Goal: Information Seeking & Learning: Check status

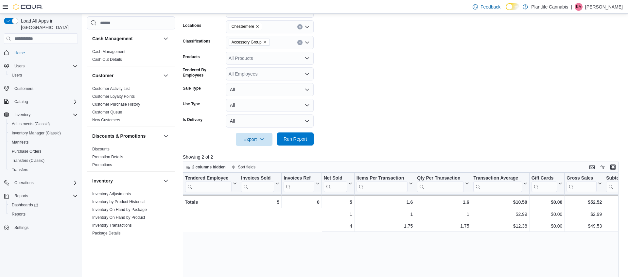
scroll to position [0, 190]
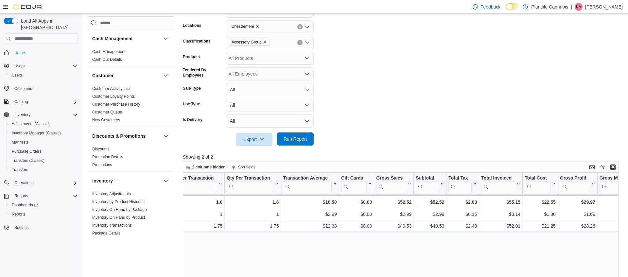
click at [298, 140] on span "Run Report" at bounding box center [296, 139] width 24 height 7
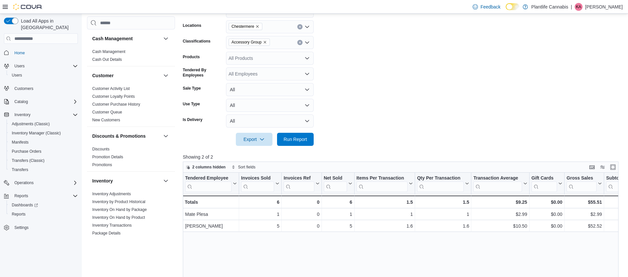
click at [267, 42] on icon "Remove Accessory Group from selection in this group" at bounding box center [265, 42] width 4 height 4
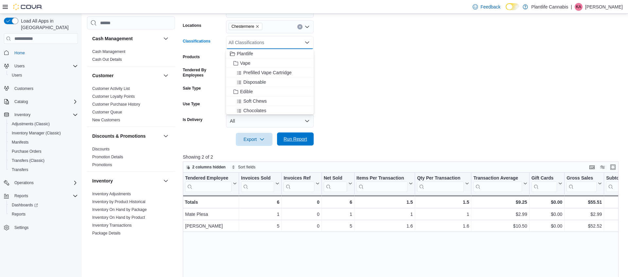
click at [294, 144] on span "Run Report" at bounding box center [295, 138] width 29 height 13
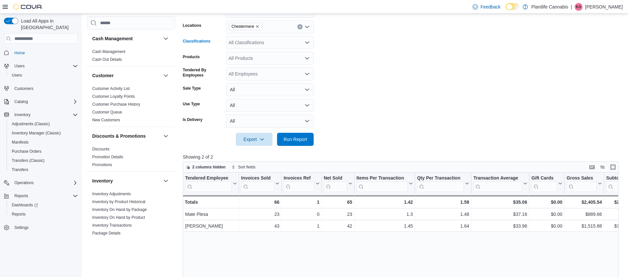
click at [274, 45] on div "All Classifications" at bounding box center [270, 42] width 88 height 13
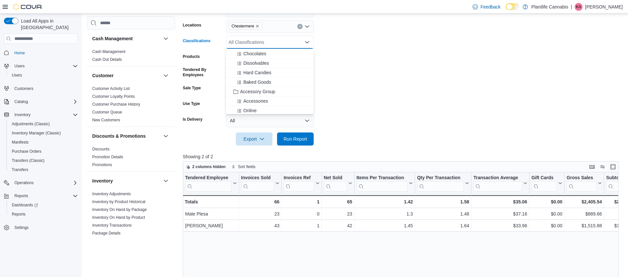
scroll to position [59, 0]
click at [267, 88] on span "Accessory Group" at bounding box center [257, 89] width 35 height 7
click at [288, 139] on span "Run Report" at bounding box center [296, 138] width 24 height 7
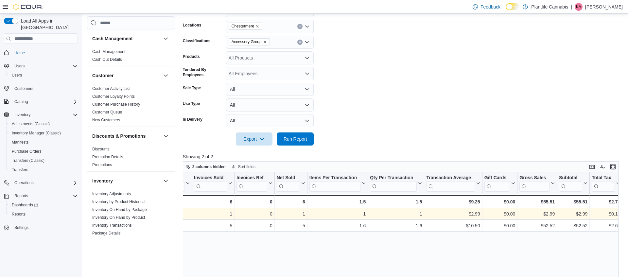
scroll to position [0, 48]
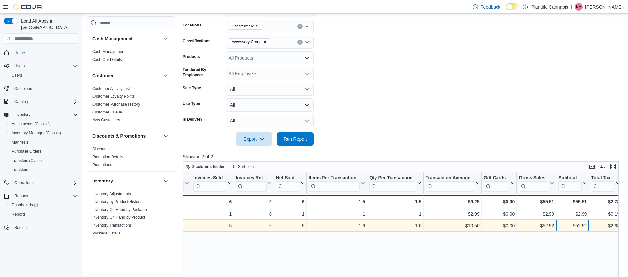
click at [576, 227] on div "$52.52" at bounding box center [572, 226] width 28 height 8
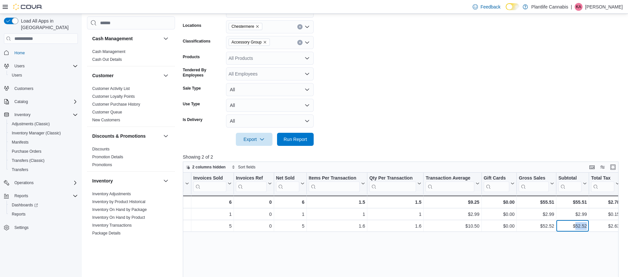
copy div "52.52"
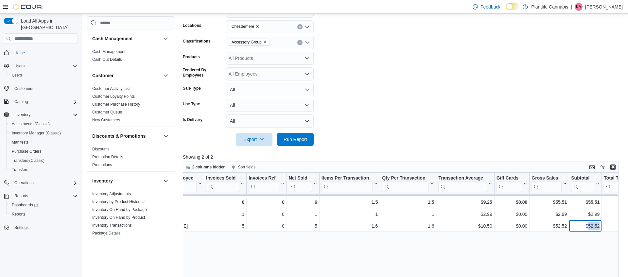
scroll to position [0, 32]
click at [299, 42] on icon "Clear input" at bounding box center [300, 43] width 2 height 2
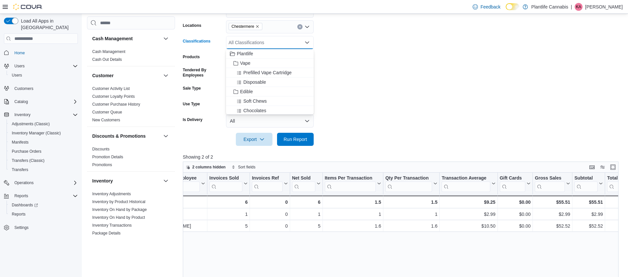
click at [501, 146] on div at bounding box center [403, 150] width 440 height 8
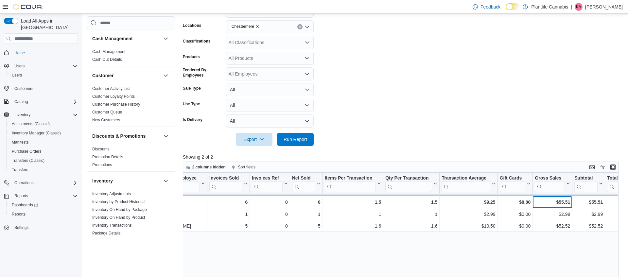
click at [559, 200] on div "$55.51" at bounding box center [552, 202] width 35 height 8
copy div "55.51"
click at [304, 139] on span "Run Report" at bounding box center [296, 139] width 24 height 7
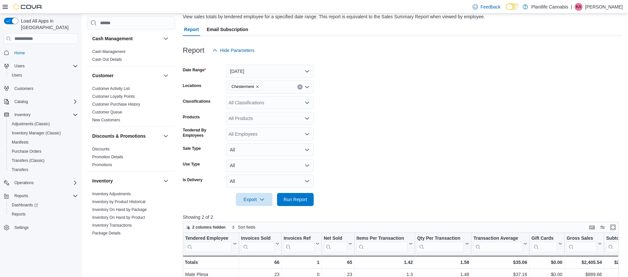
scroll to position [50, 0]
click at [268, 70] on button "[DATE]" at bounding box center [270, 71] width 88 height 13
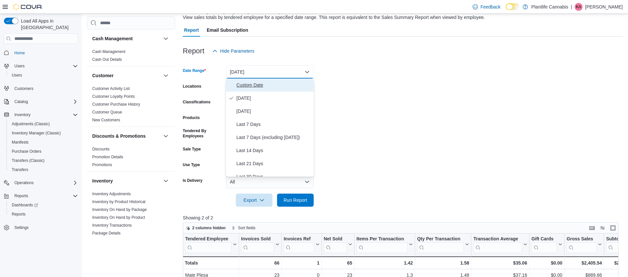
click at [265, 81] on span "Custom Date" at bounding box center [273, 85] width 75 height 8
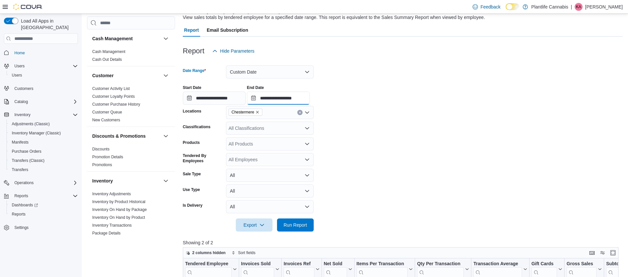
click at [281, 102] on input "**********" at bounding box center [278, 98] width 63 height 13
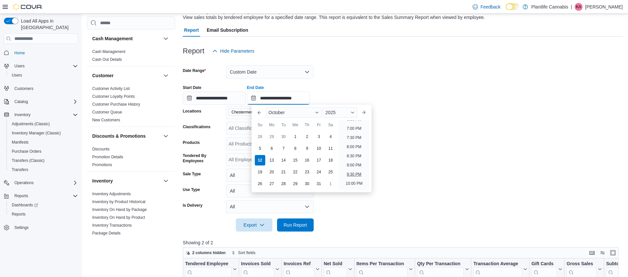
scroll to position [336, 0]
click at [357, 137] on li "7:00 PM" at bounding box center [354, 138] width 20 height 8
type input "**********"
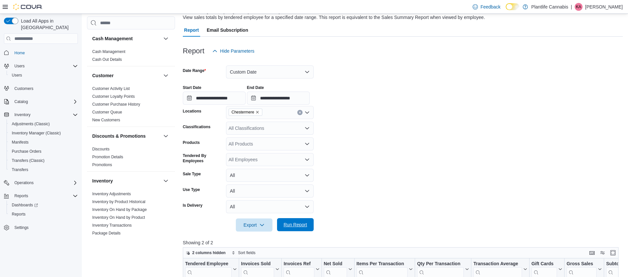
click at [312, 225] on button "Run Report" at bounding box center [295, 224] width 37 height 13
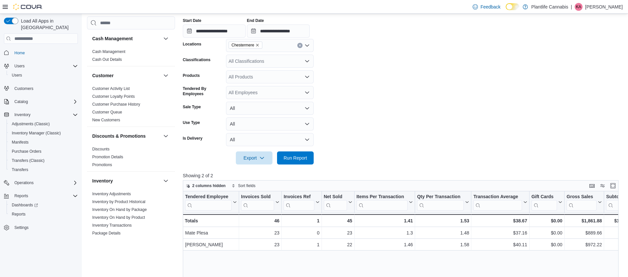
scroll to position [50, 0]
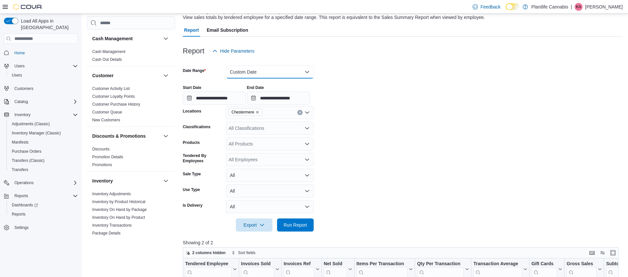
click at [265, 69] on button "Custom Date" at bounding box center [270, 71] width 88 height 13
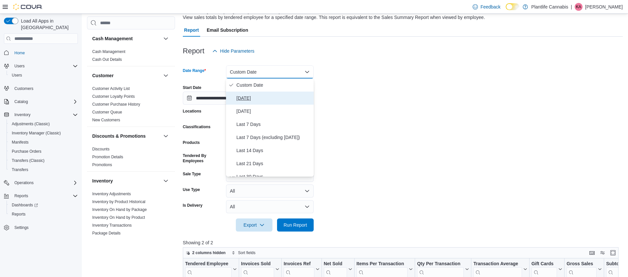
click at [254, 97] on span "[DATE]" at bounding box center [273, 98] width 75 height 8
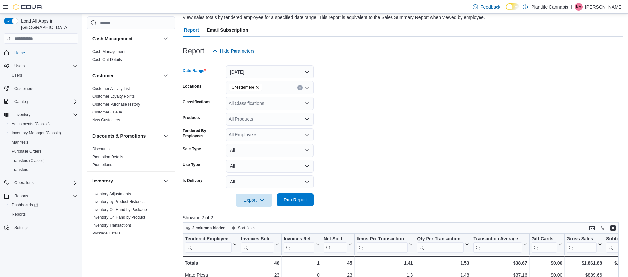
click at [285, 199] on span "Run Report" at bounding box center [296, 200] width 24 height 7
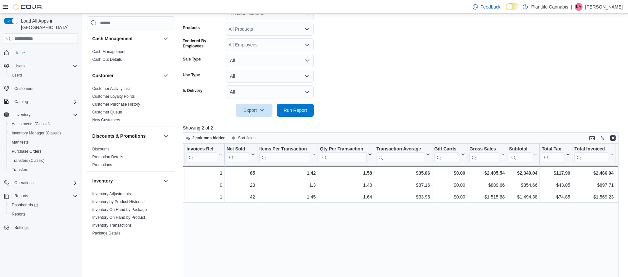
scroll to position [0, 103]
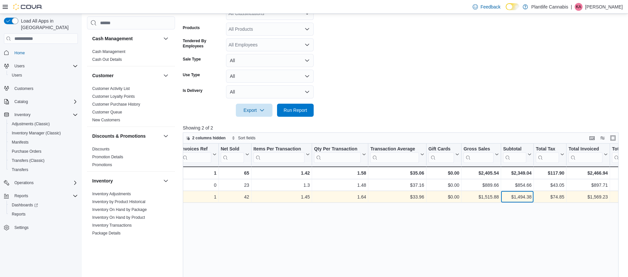
click at [526, 195] on div "$1,494.38" at bounding box center [517, 197] width 28 height 8
copy div "1,494.38"
click at [420, 197] on div "$33.96" at bounding box center [397, 197] width 54 height 8
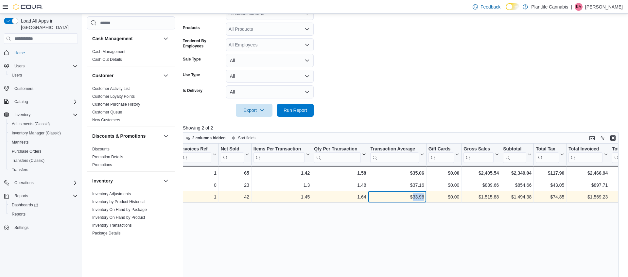
copy div "33.96"
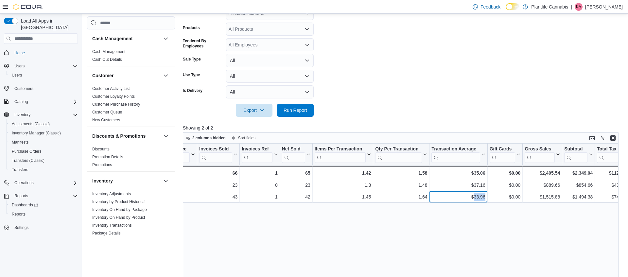
scroll to position [0, 42]
click at [482, 172] on div "$35.06" at bounding box center [459, 173] width 54 height 8
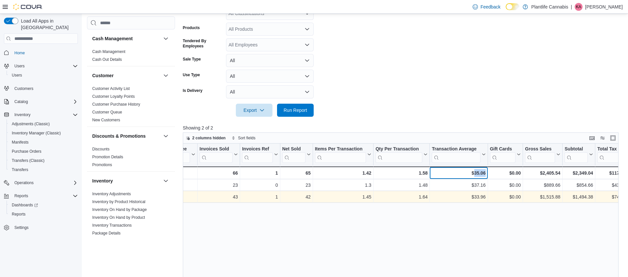
copy div "35.06"
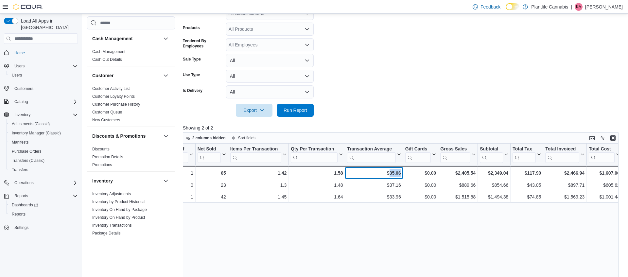
scroll to position [0, 129]
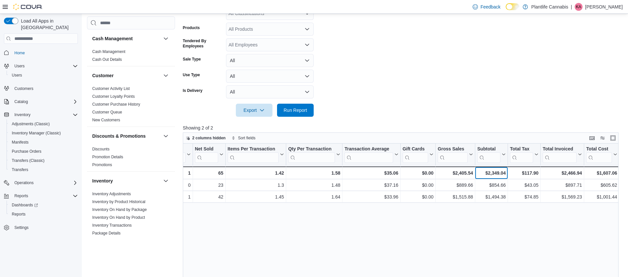
click at [491, 170] on div "$2,349.04" at bounding box center [491, 173] width 28 height 8
copy div "2,349.04"
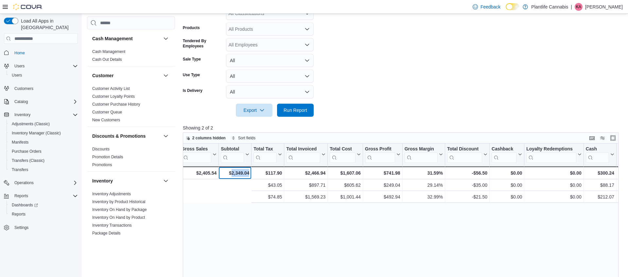
scroll to position [0, 548]
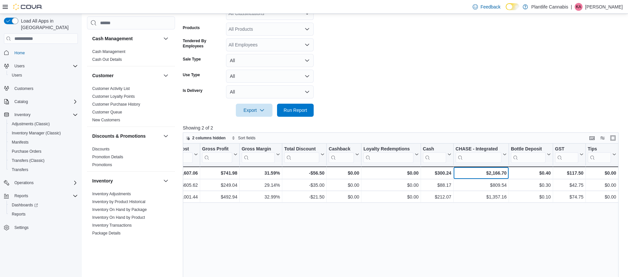
click at [500, 172] on div "$2,166.70" at bounding box center [480, 173] width 51 height 8
click at [501, 172] on div "$2,166.70" at bounding box center [480, 173] width 51 height 8
copy div "2,166.70"
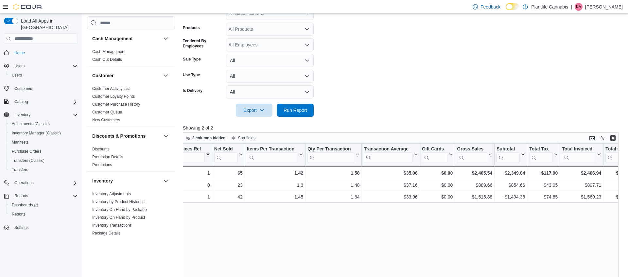
scroll to position [0, 110]
click at [593, 171] on div "$2,466.94" at bounding box center [580, 173] width 39 height 8
copy div "2,466.94"
click at [293, 101] on div at bounding box center [403, 100] width 440 height 5
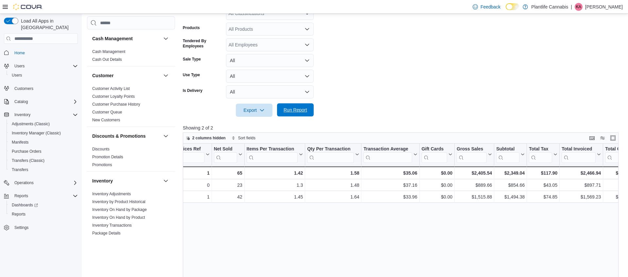
click at [297, 111] on span "Run Report" at bounding box center [296, 110] width 24 height 7
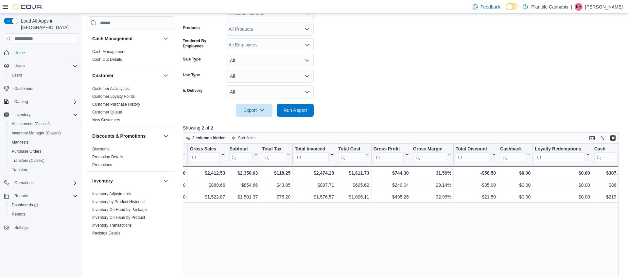
scroll to position [0, 355]
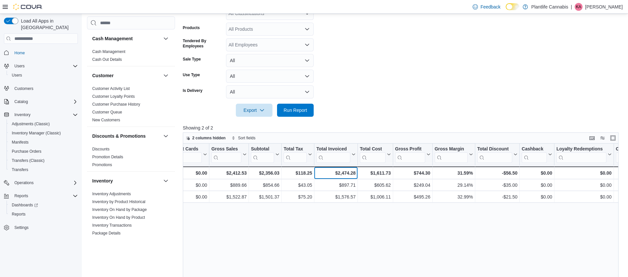
click at [351, 174] on div "$2,474.28" at bounding box center [335, 173] width 39 height 8
click at [350, 174] on div "$2,474.28" at bounding box center [335, 173] width 39 height 8
click at [343, 172] on div "$2,474.28" at bounding box center [335, 173] width 39 height 8
copy div "2,474.28"
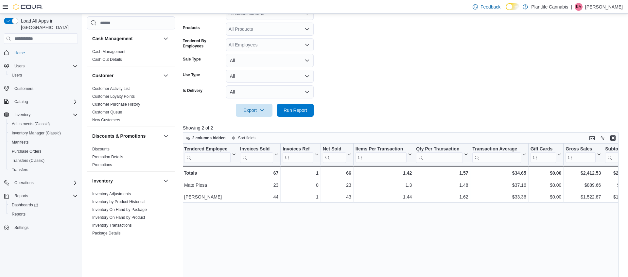
scroll to position [0, 0]
click at [298, 99] on div at bounding box center [403, 100] width 440 height 5
click at [291, 112] on span "Run Report" at bounding box center [296, 110] width 24 height 7
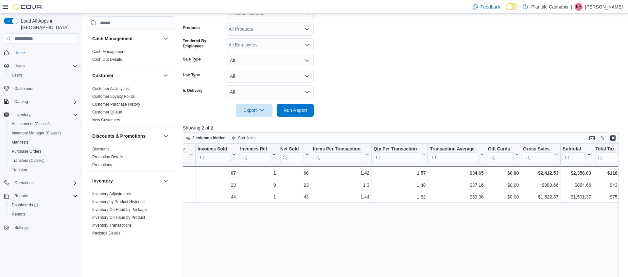
scroll to position [0, 45]
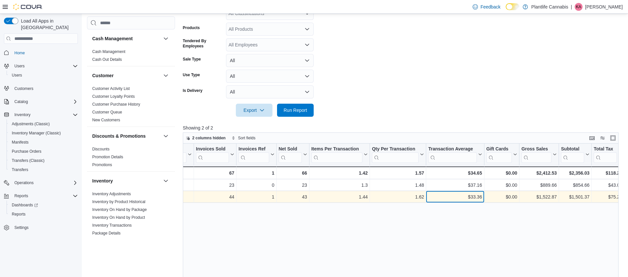
click at [480, 198] on div "$33.36" at bounding box center [455, 197] width 54 height 8
copy div "33.36"
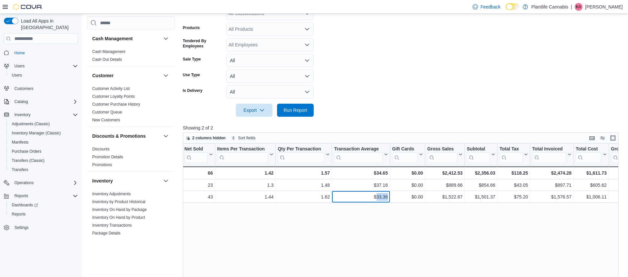
scroll to position [0, 137]
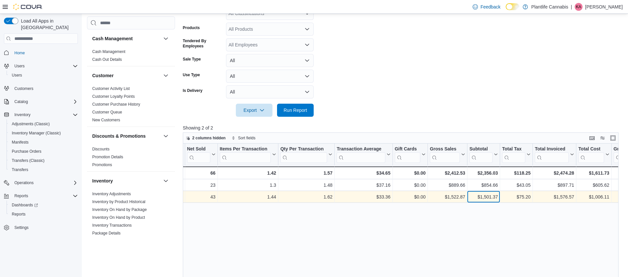
click at [490, 197] on div "$1,501.37" at bounding box center [483, 197] width 28 height 8
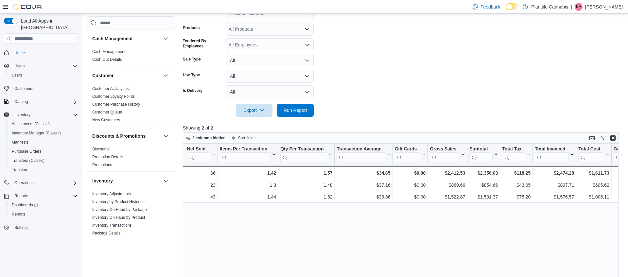
click at [501, 235] on div "Tendered Employee Click to view column header actions Invoices Sold Click to vi…" at bounding box center [401, 249] width 436 height 211
click at [492, 174] on div "$2,356.03" at bounding box center [483, 173] width 28 height 8
click at [385, 175] on div "$34.65" at bounding box center [363, 173] width 54 height 8
click at [386, 175] on div "$34.65" at bounding box center [363, 173] width 54 height 8
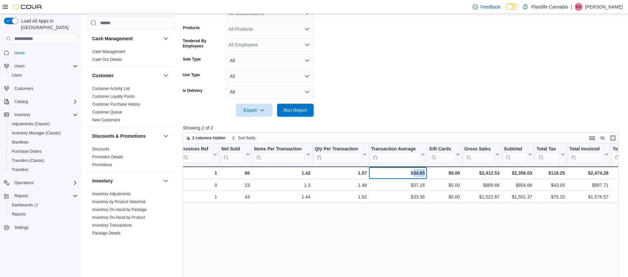
scroll to position [0, 105]
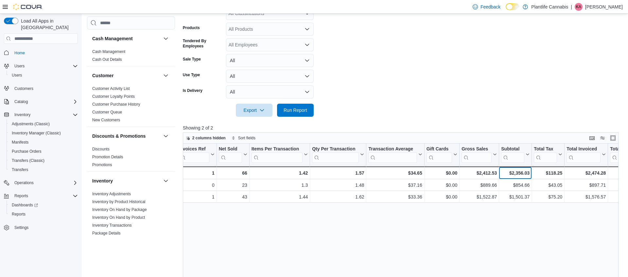
click at [525, 174] on div "$2,356.03" at bounding box center [515, 173] width 28 height 8
drag, startPoint x: 352, startPoint y: 74, endPoint x: 308, endPoint y: 1, distance: 85.4
click at [352, 74] on form "Date Range [DATE] Locations [GEOGRAPHIC_DATA] Classifications All Classificatio…" at bounding box center [403, 42] width 440 height 149
